Goal: Obtain resource: Obtain resource

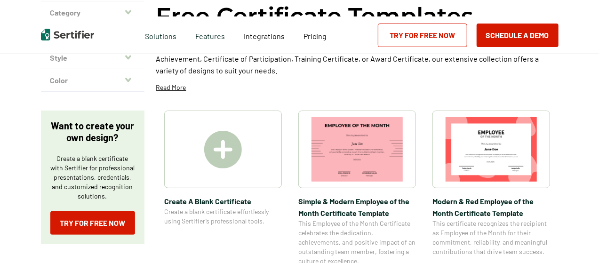
scroll to position [94, 0]
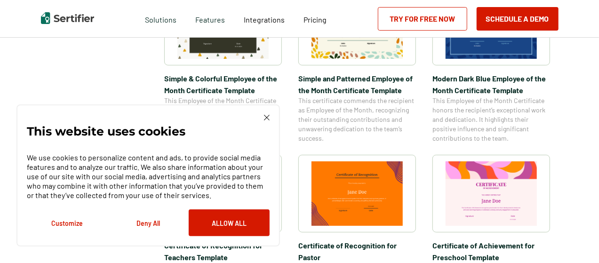
scroll to position [471, 0]
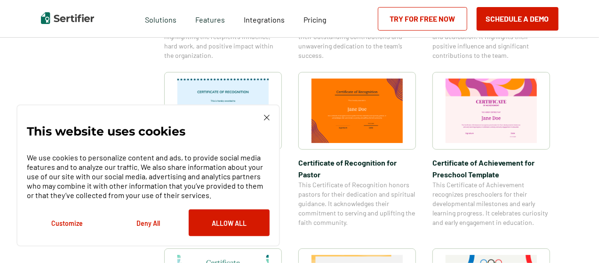
click at [267, 115] on img at bounding box center [267, 118] width 6 height 6
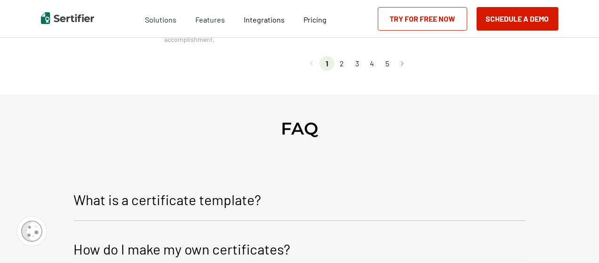
scroll to position [1007, 0]
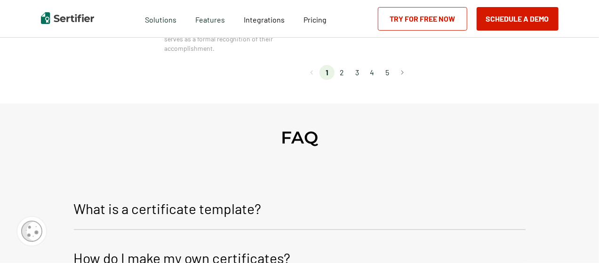
click at [346, 74] on li "2" at bounding box center [342, 72] width 15 height 15
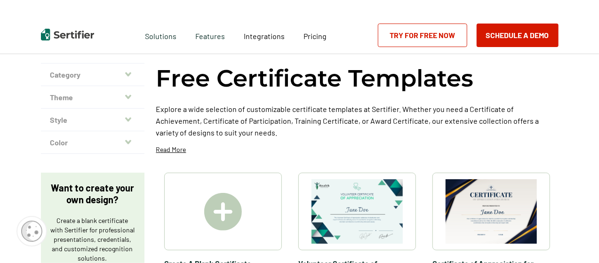
scroll to position [0, 0]
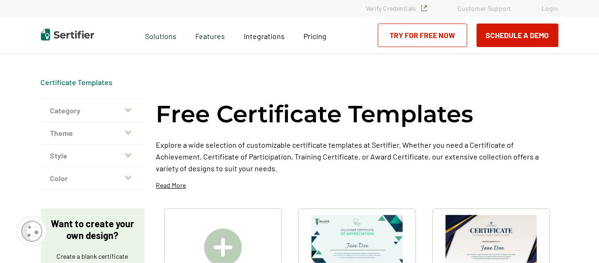
click at [130, 111] on icon "button" at bounding box center [128, 110] width 6 height 4
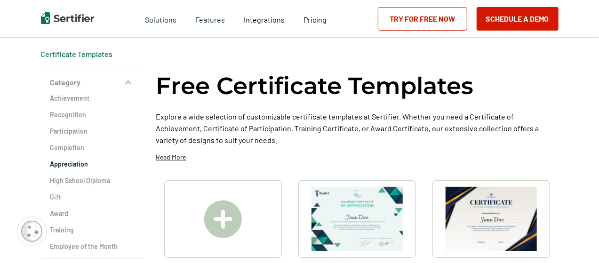
scroll to position [47, 0]
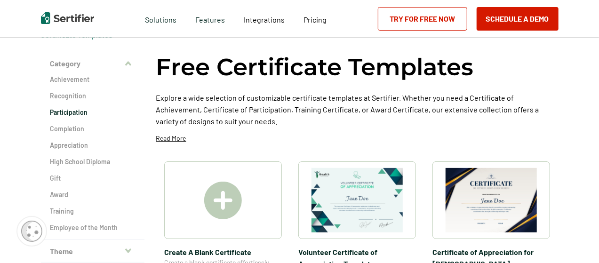
click at [79, 113] on h2 "Participation" at bounding box center [92, 112] width 85 height 9
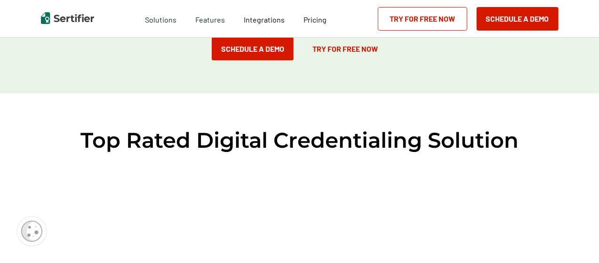
scroll to position [800, 0]
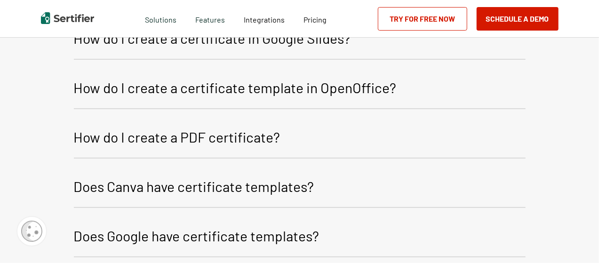
scroll to position [47, 0]
